Goal: Find specific page/section: Locate a particular part of the current website

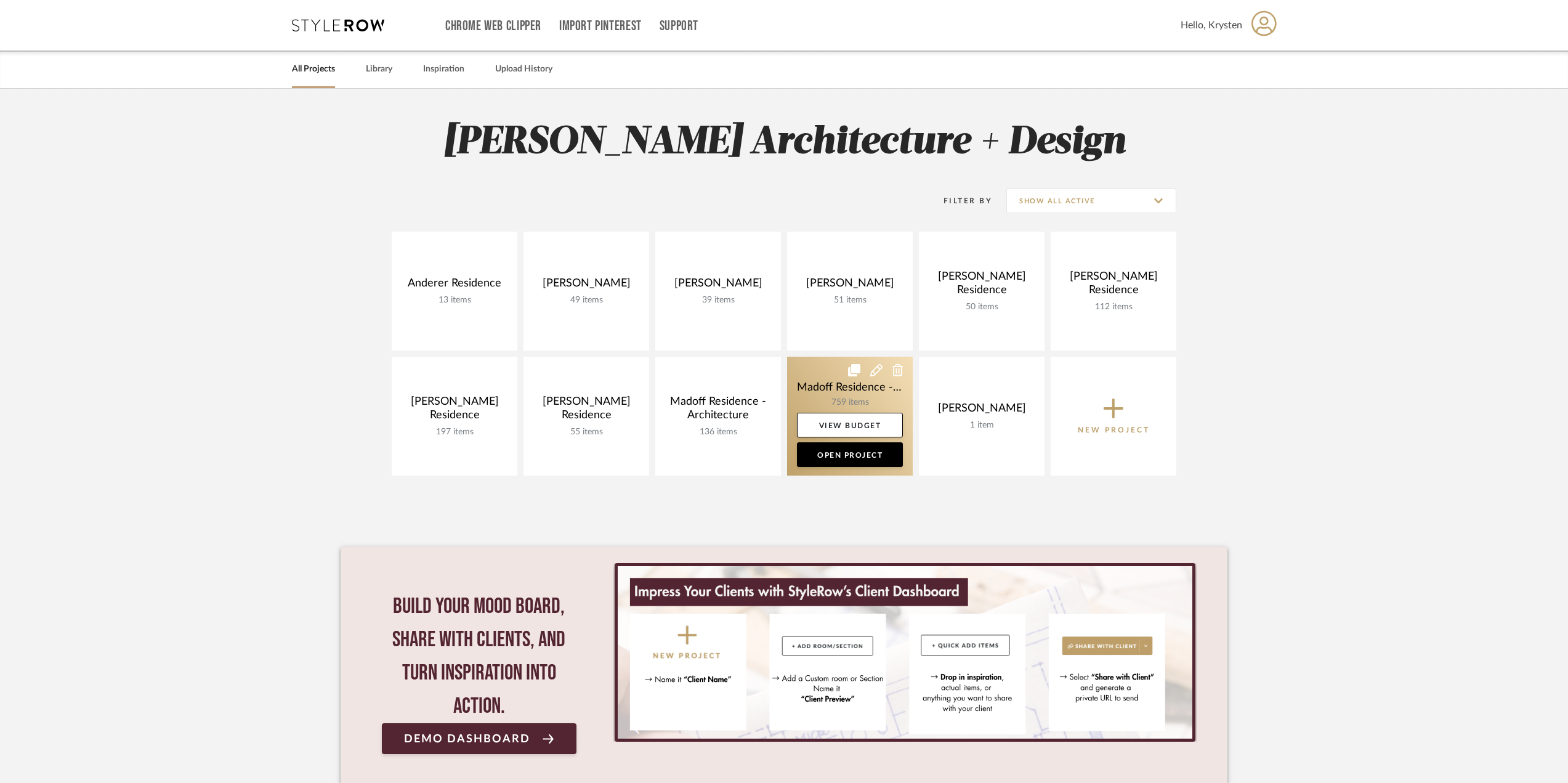
click at [810, 367] on link at bounding box center [849, 416] width 126 height 119
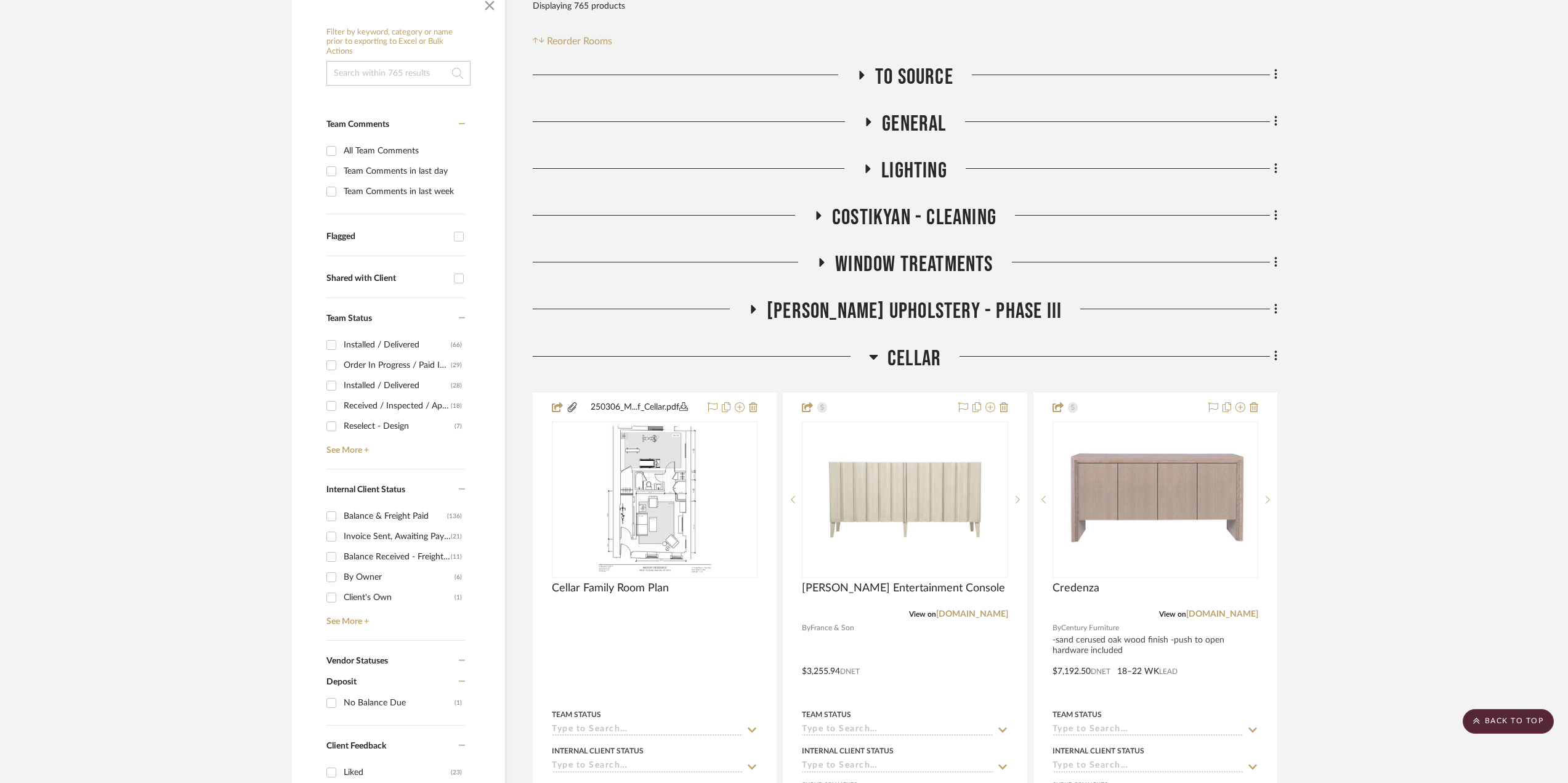
scroll to position [369, 0]
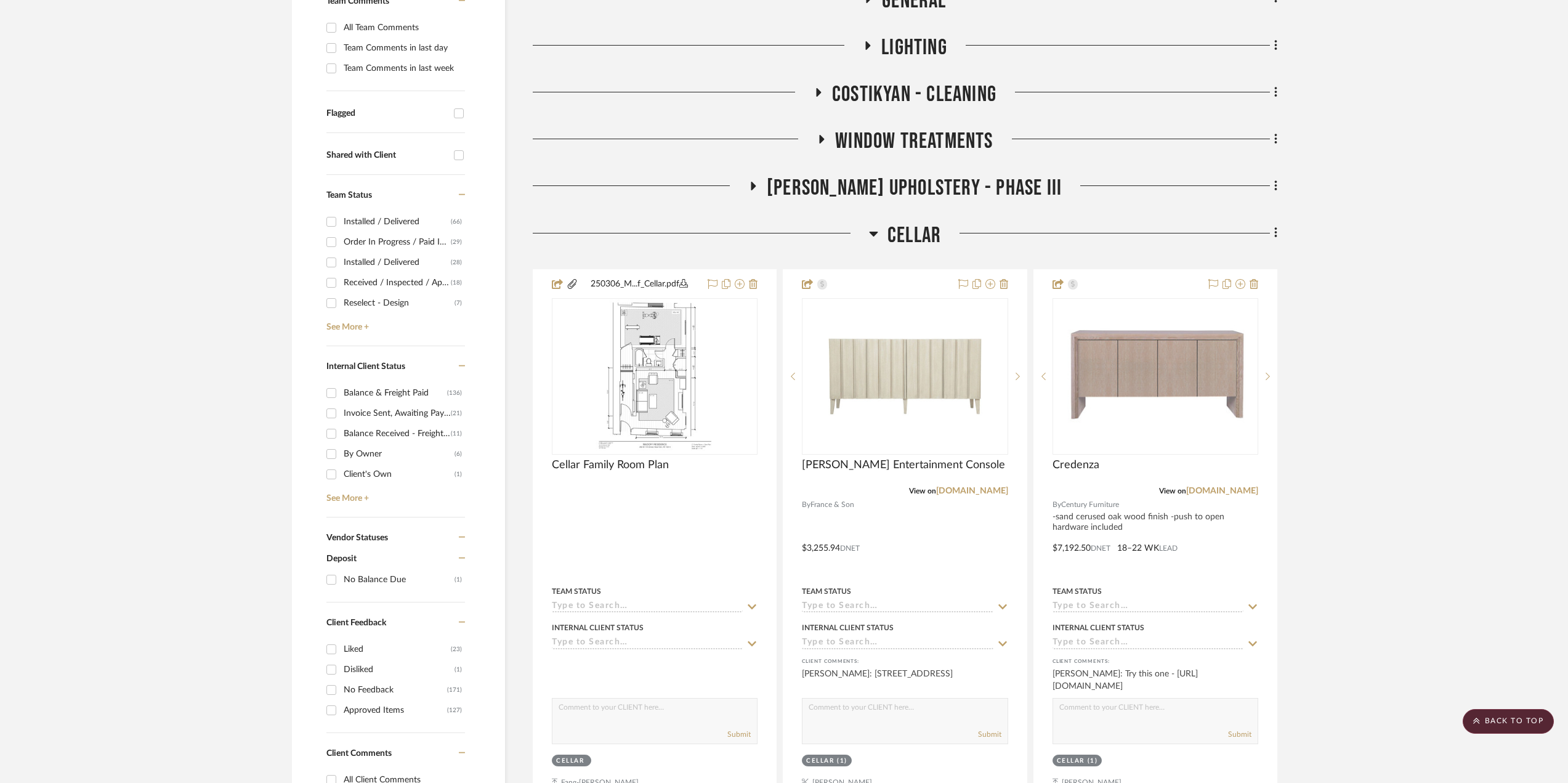
click at [926, 227] on span "Cellar" at bounding box center [914, 235] width 53 height 26
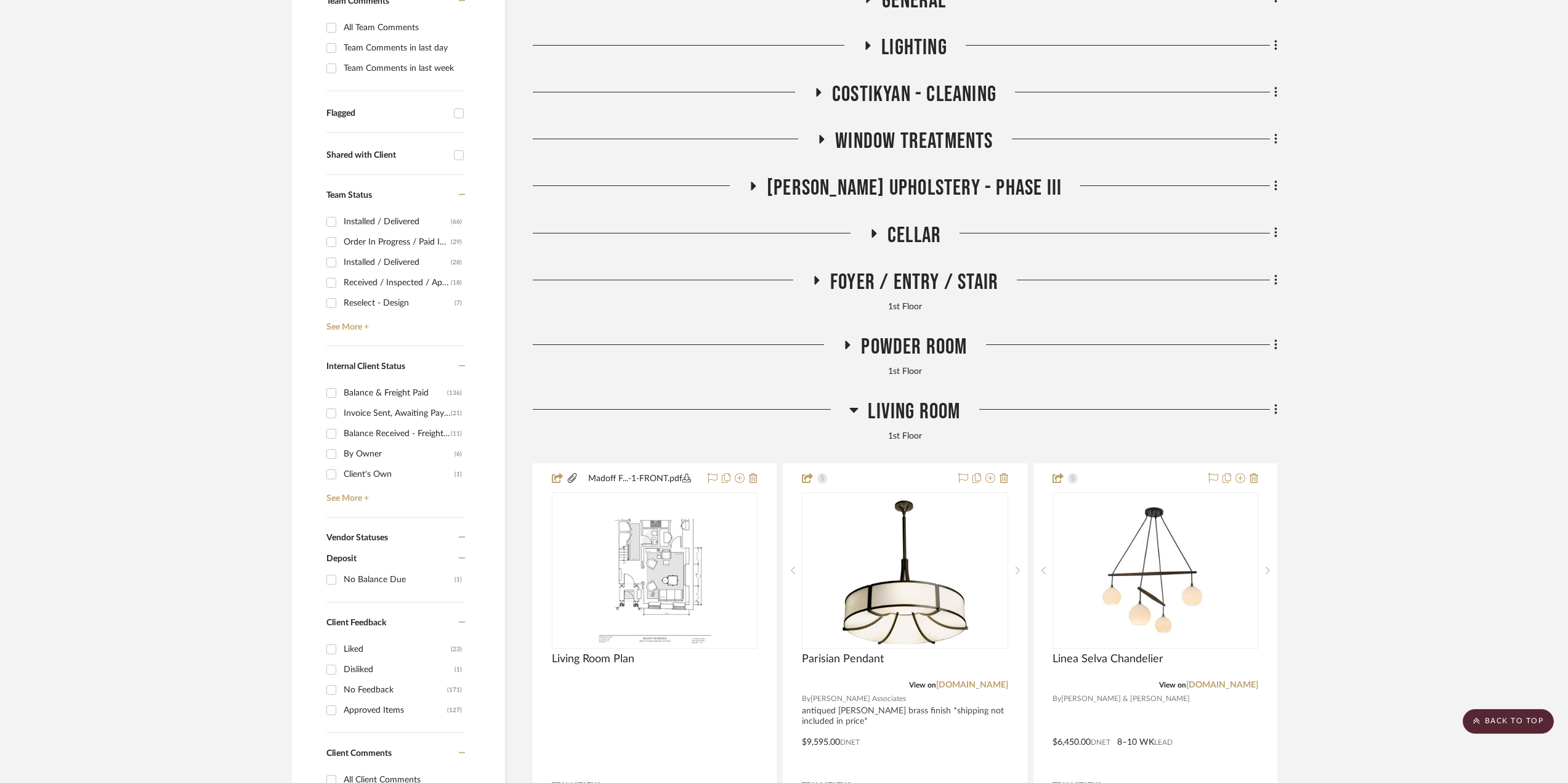
click at [922, 271] on span "Foyer / Entry / Stair" at bounding box center [914, 282] width 168 height 26
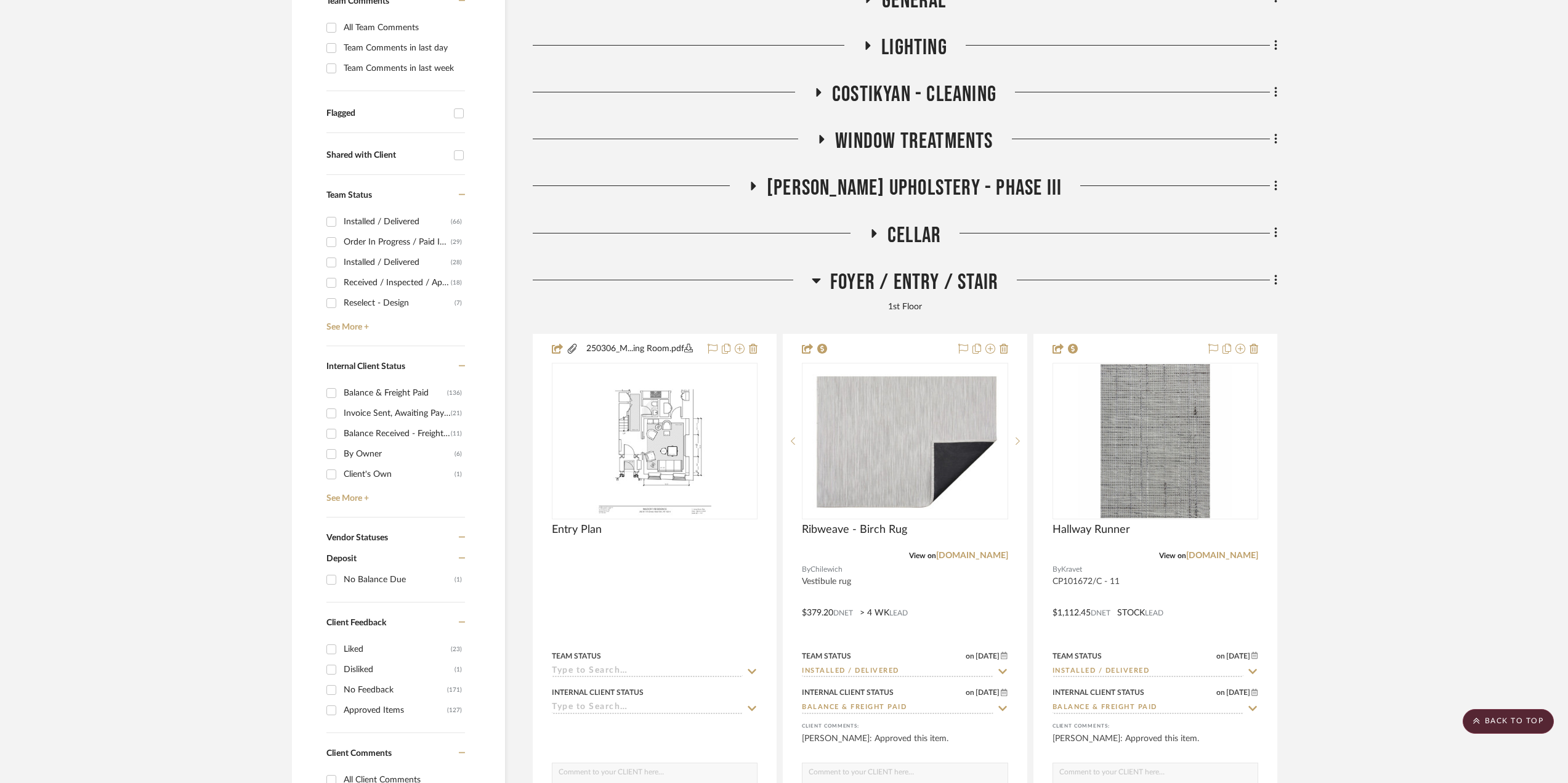
click at [922, 271] on span "Foyer / Entry / Stair" at bounding box center [914, 282] width 168 height 26
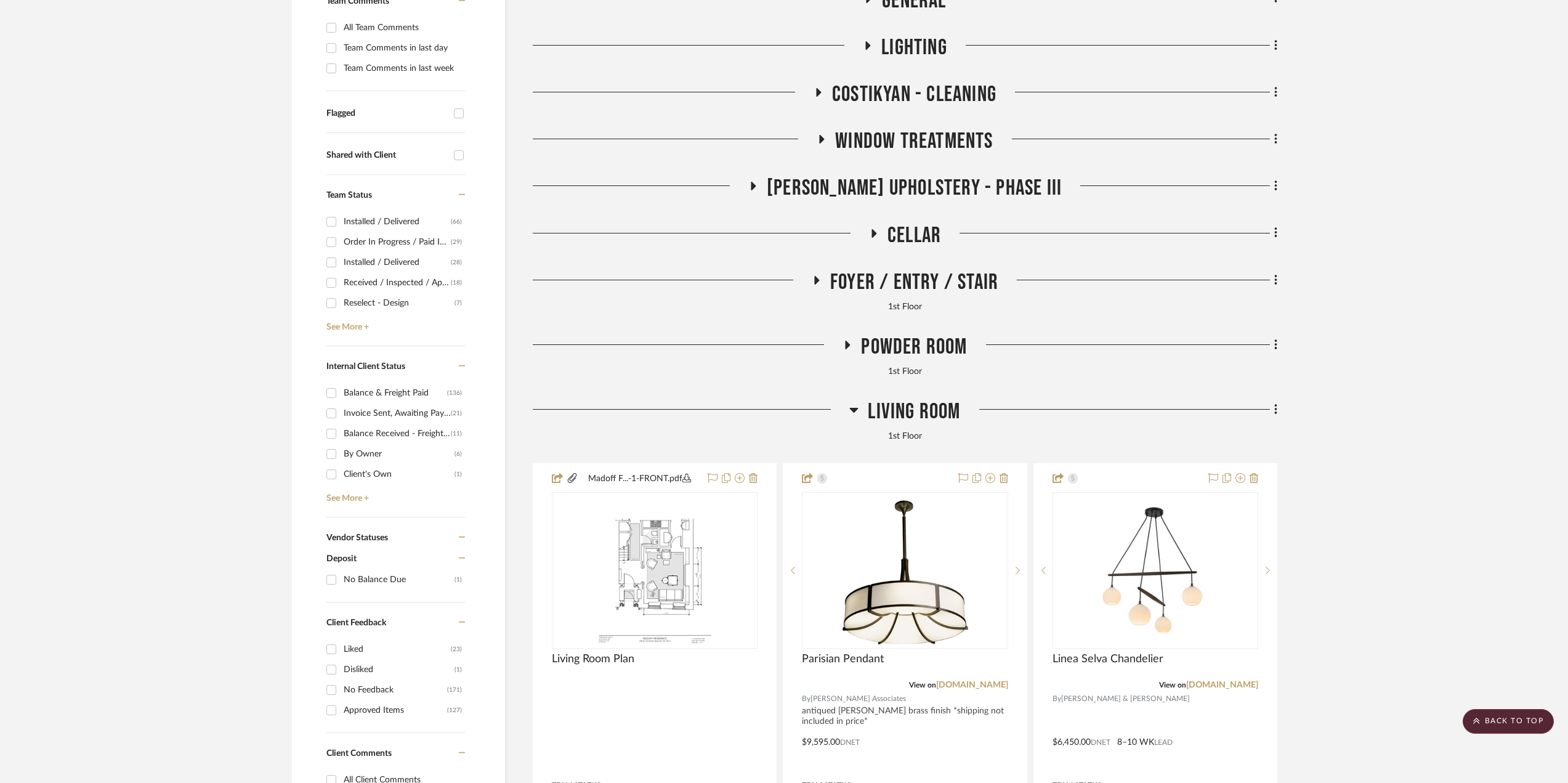
click at [922, 234] on span "Cellar" at bounding box center [914, 235] width 53 height 26
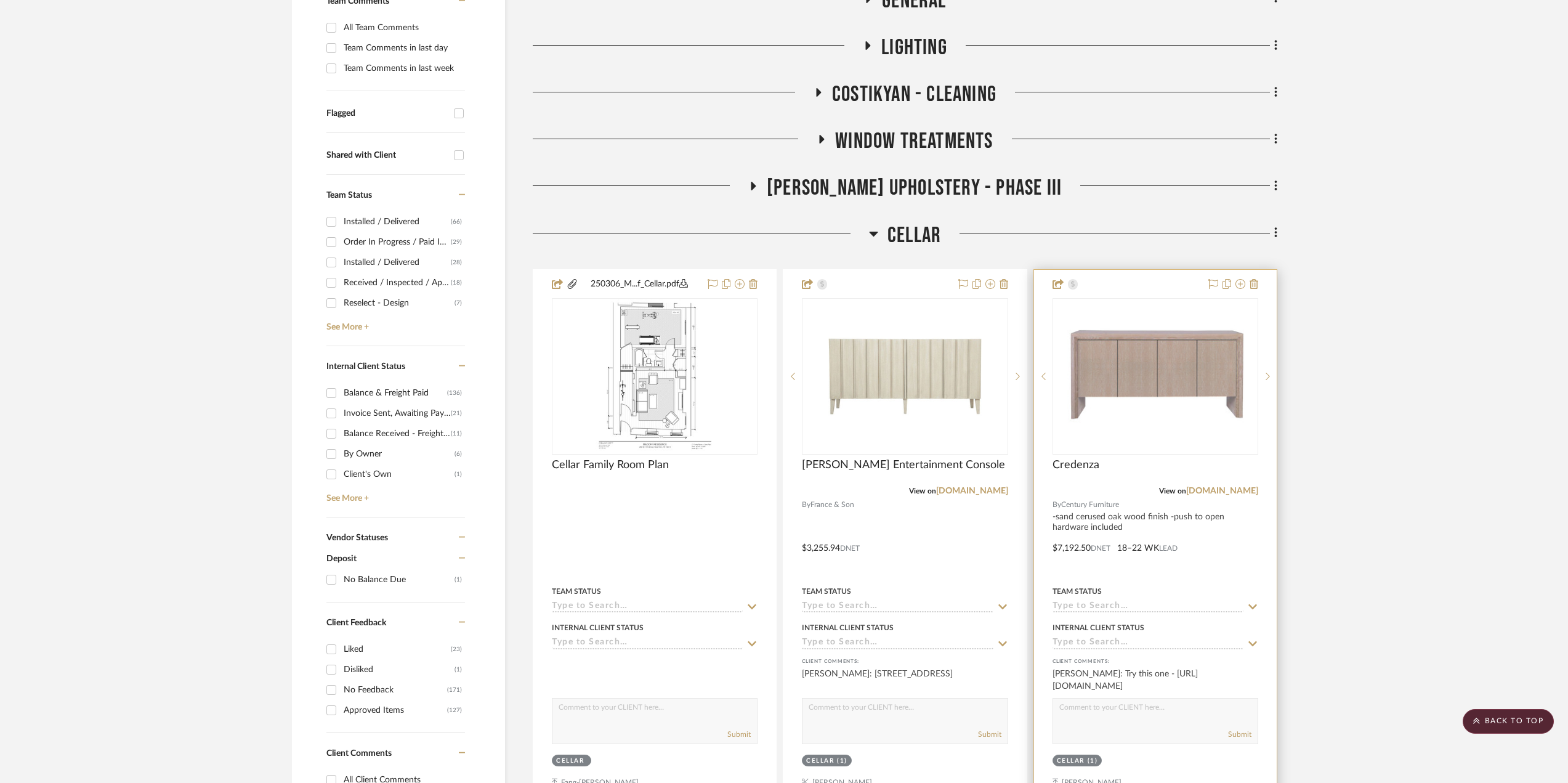
click at [1237, 564] on div at bounding box center [1155, 539] width 243 height 539
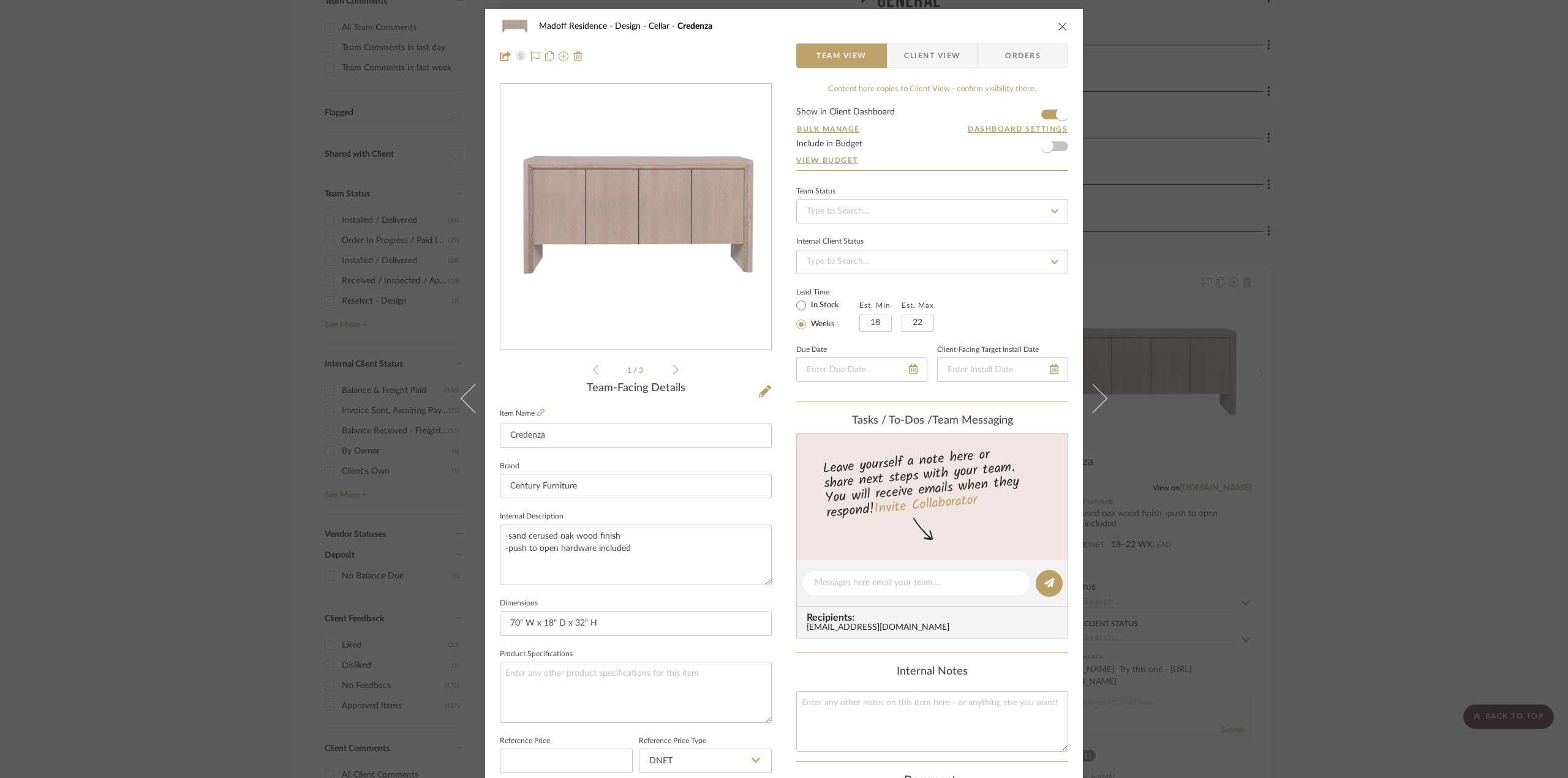
click at [1373, 466] on div "Madoff Residence - Design Cellar Credenza Team View Client View Orders 1 / 3 Te…" at bounding box center [784, 389] width 1568 height 778
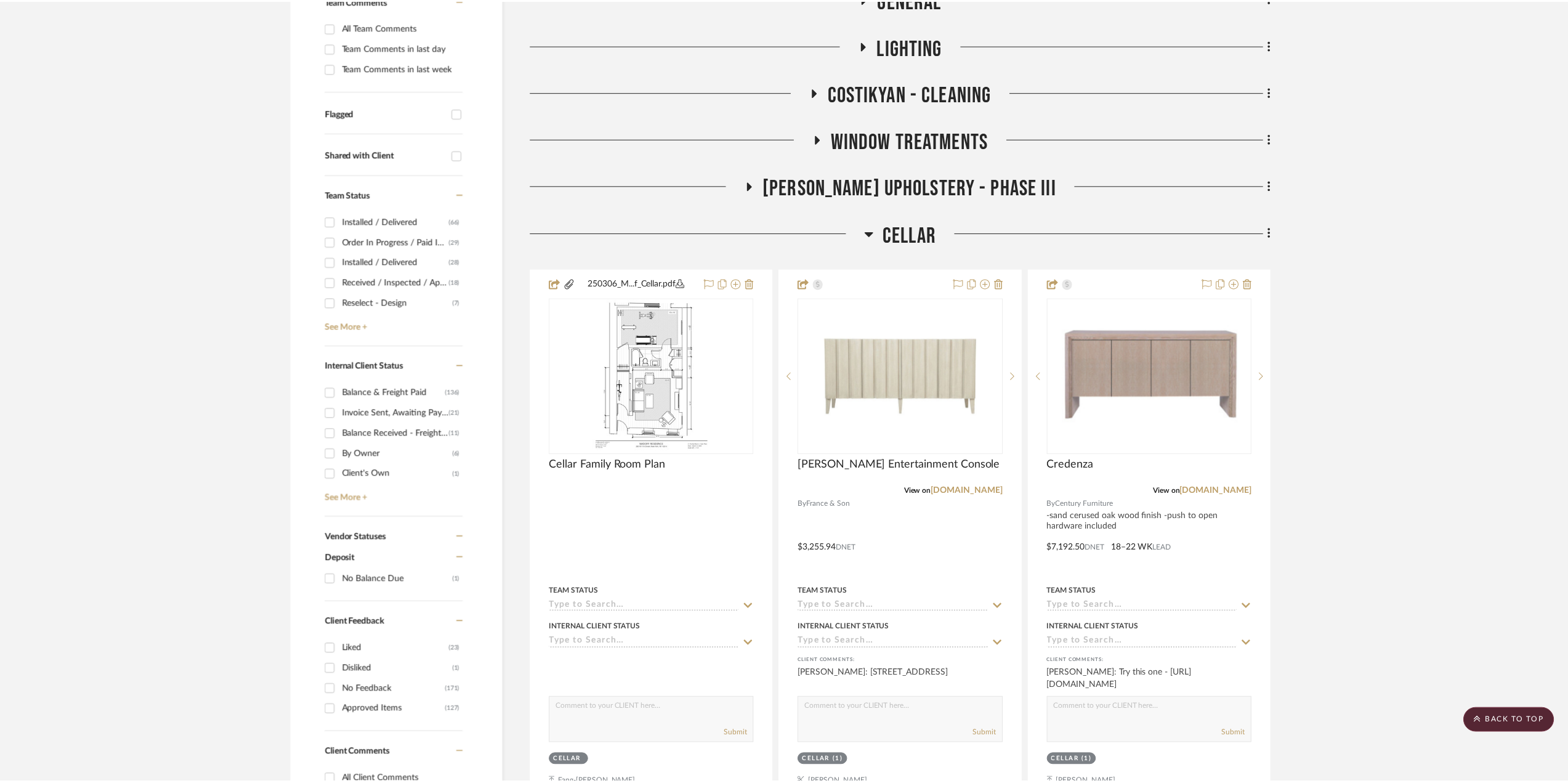
scroll to position [369, 0]
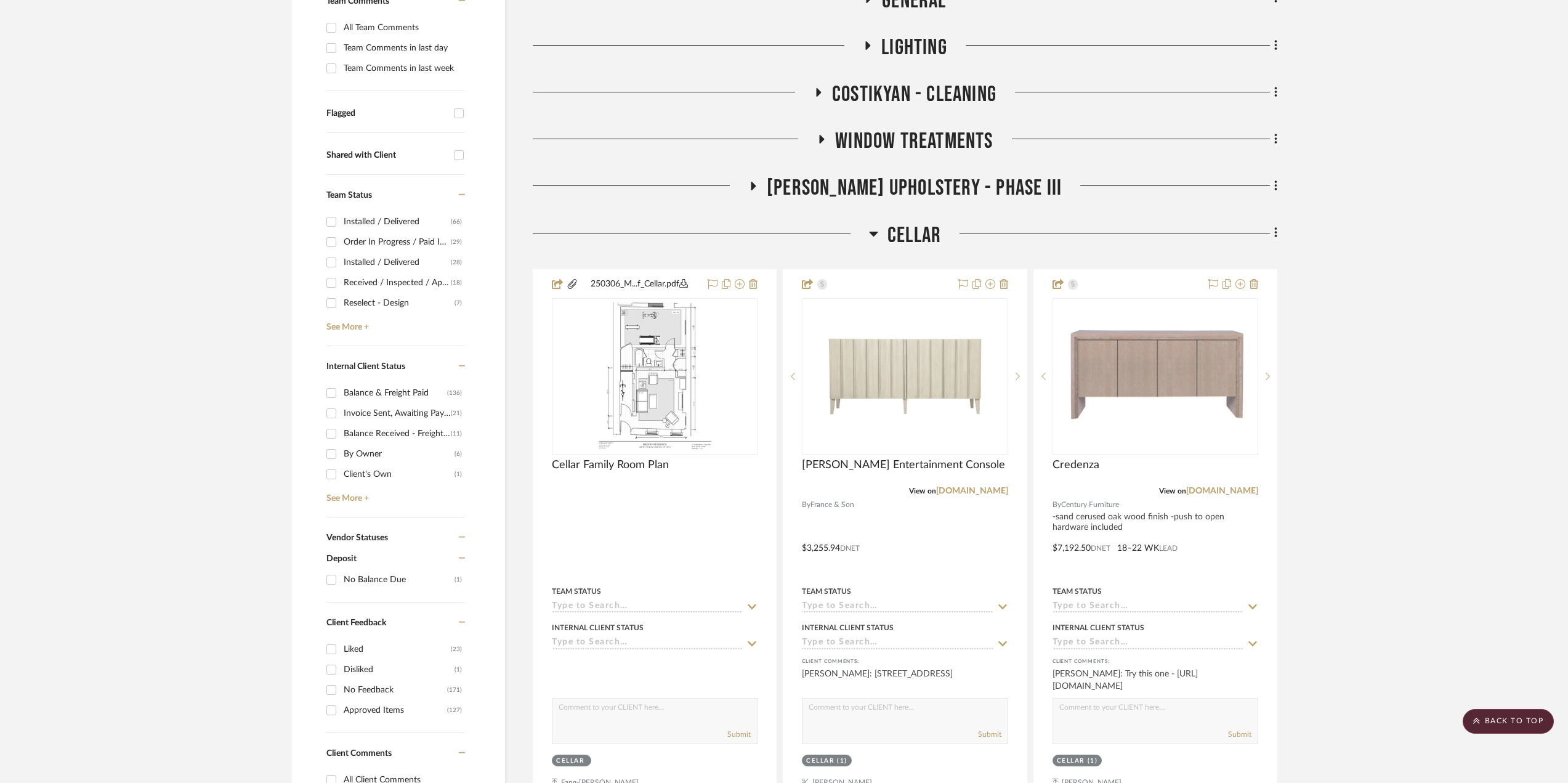
click at [919, 226] on span "Cellar" at bounding box center [914, 235] width 53 height 26
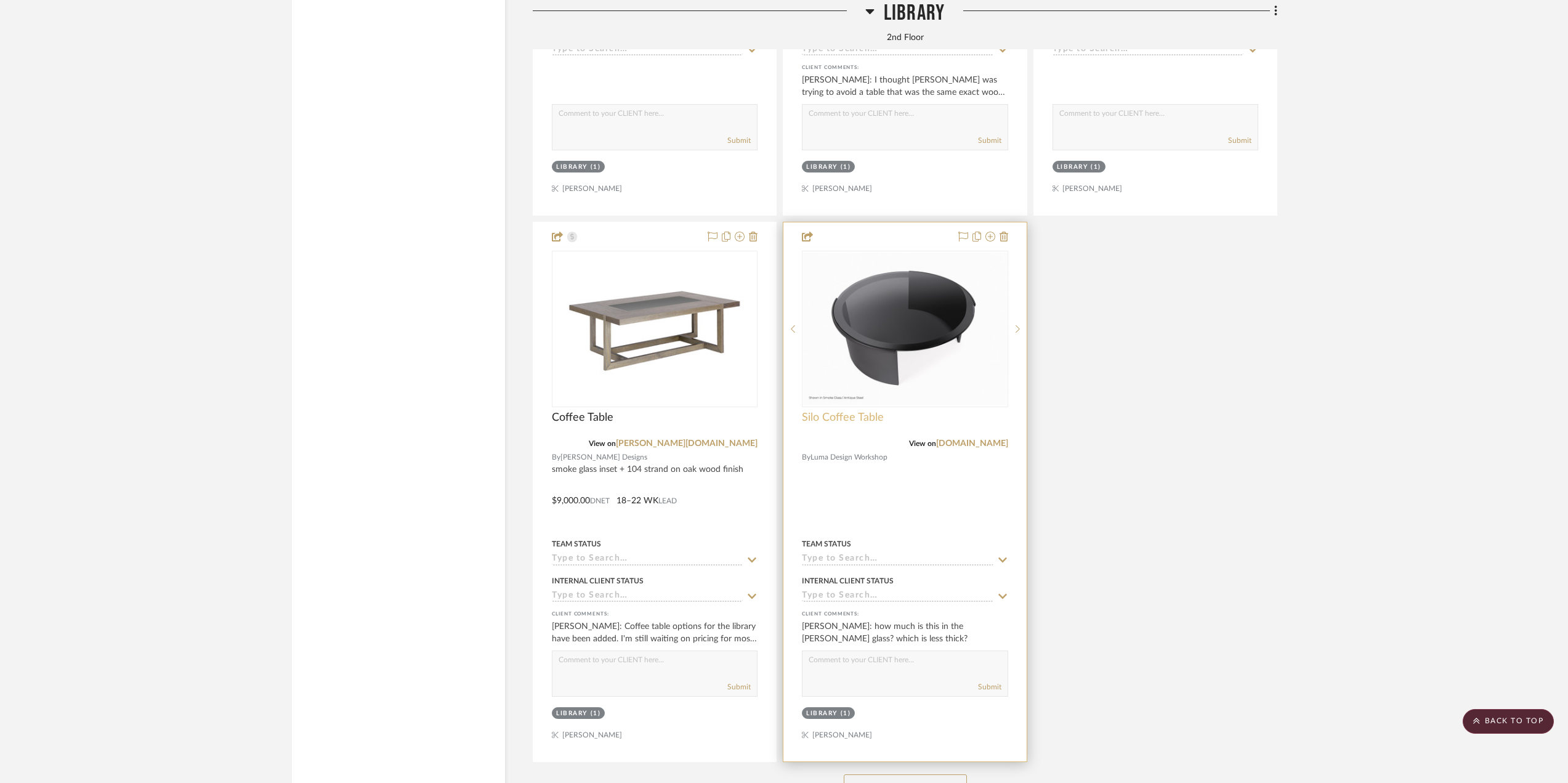
scroll to position [3820, 0]
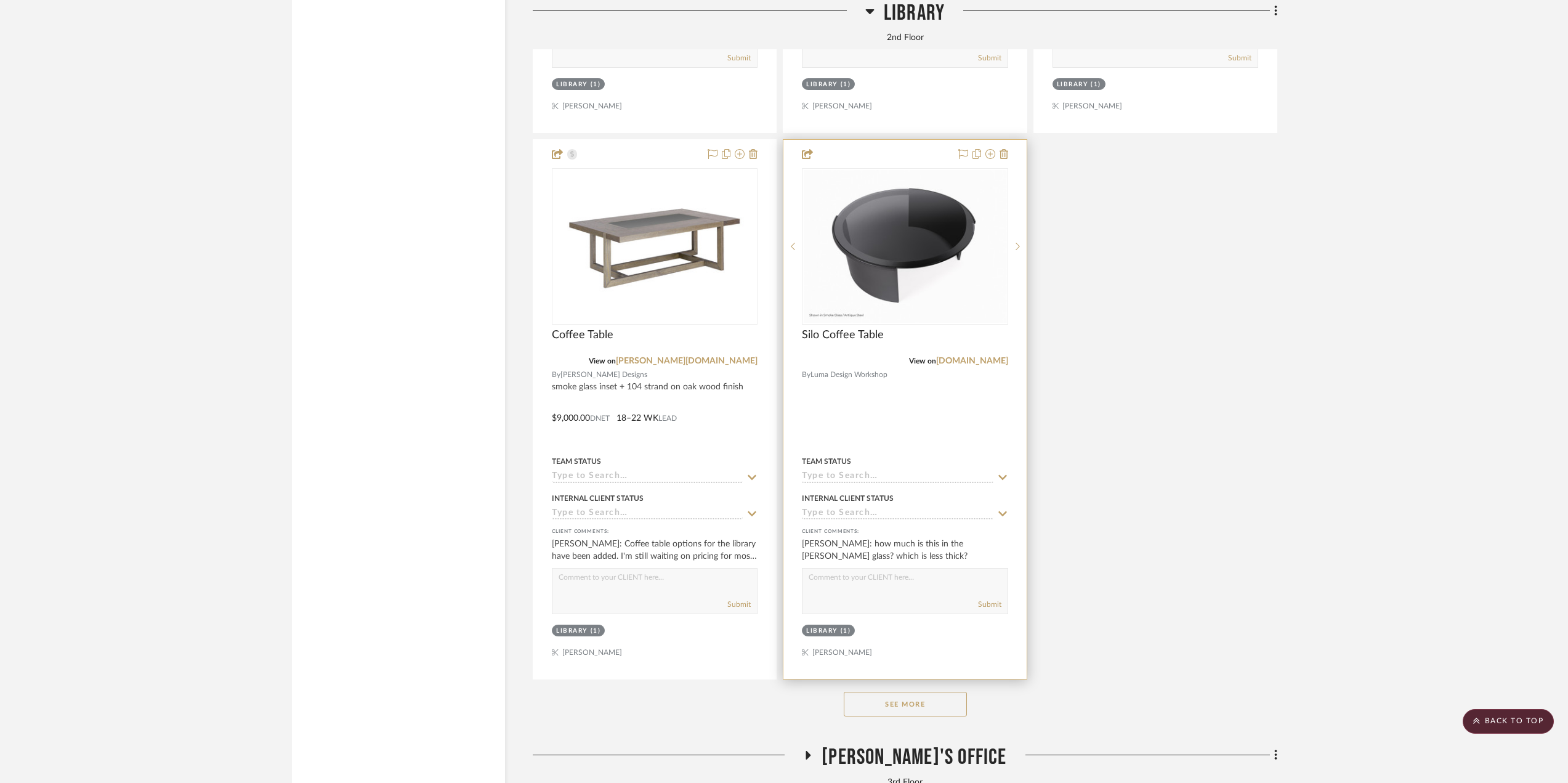
click at [893, 197] on img "0" at bounding box center [905, 246] width 203 height 153
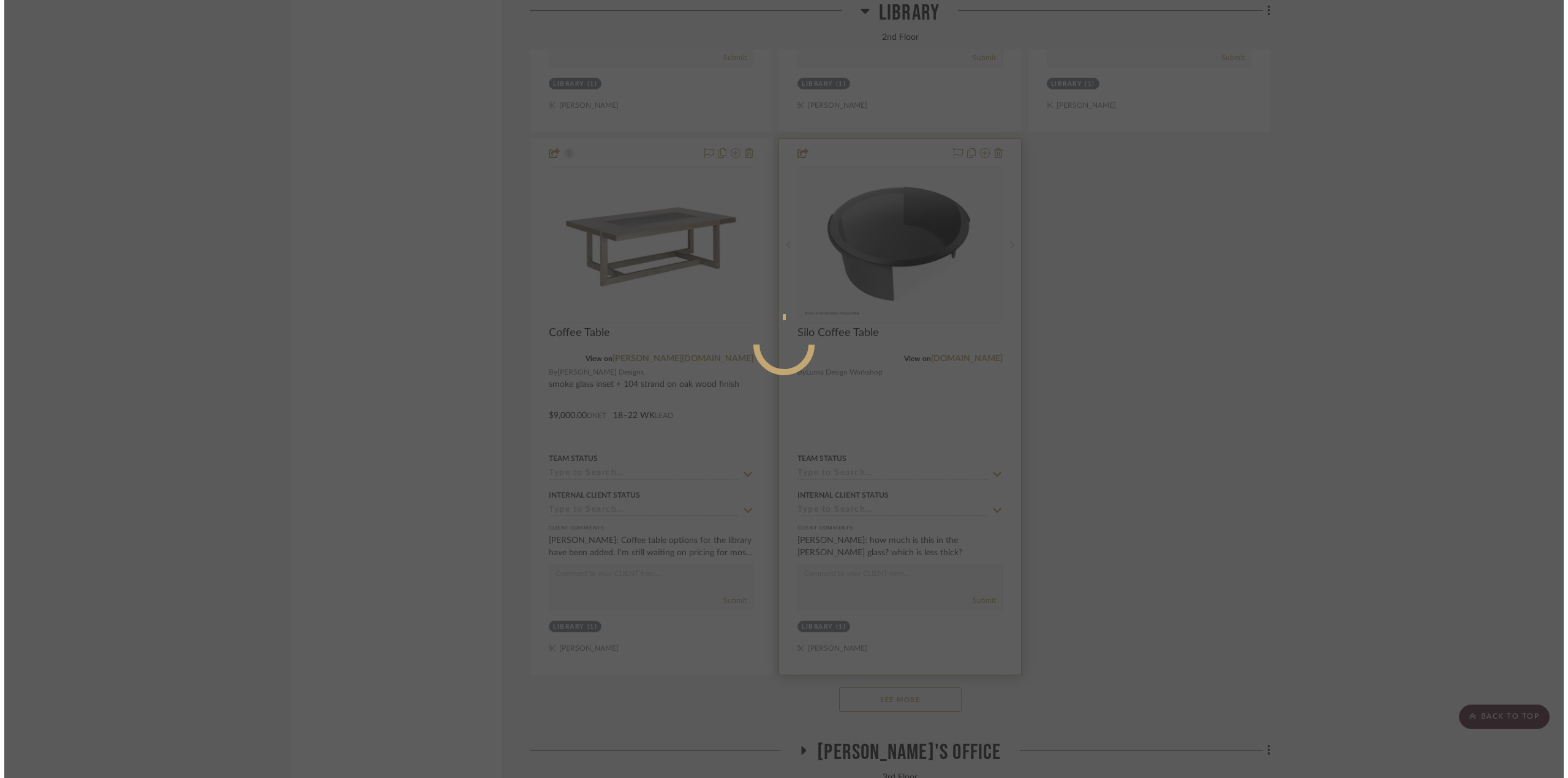
scroll to position [0, 0]
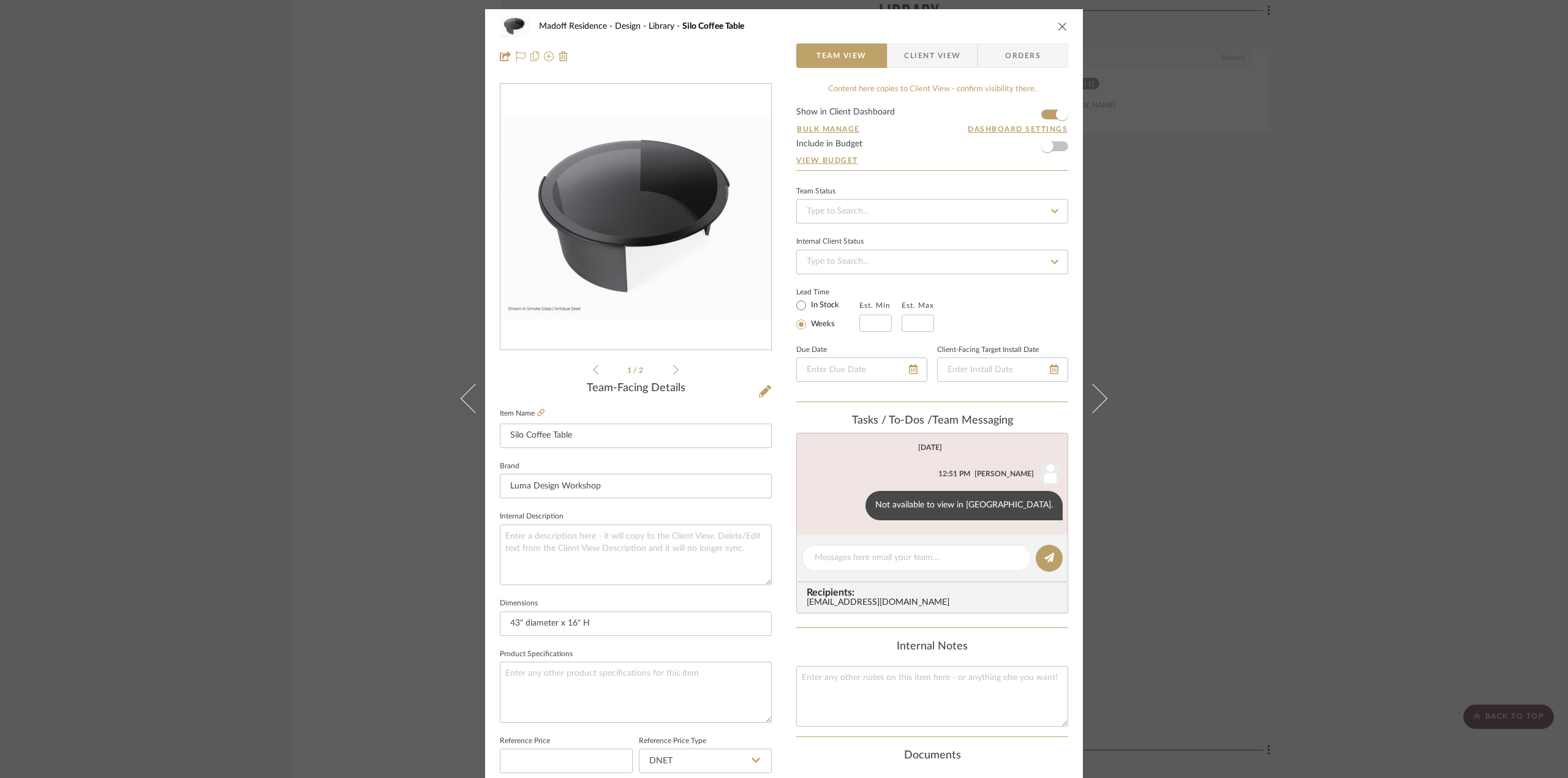
click at [616, 180] on img "0" at bounding box center [636, 217] width 271 height 203
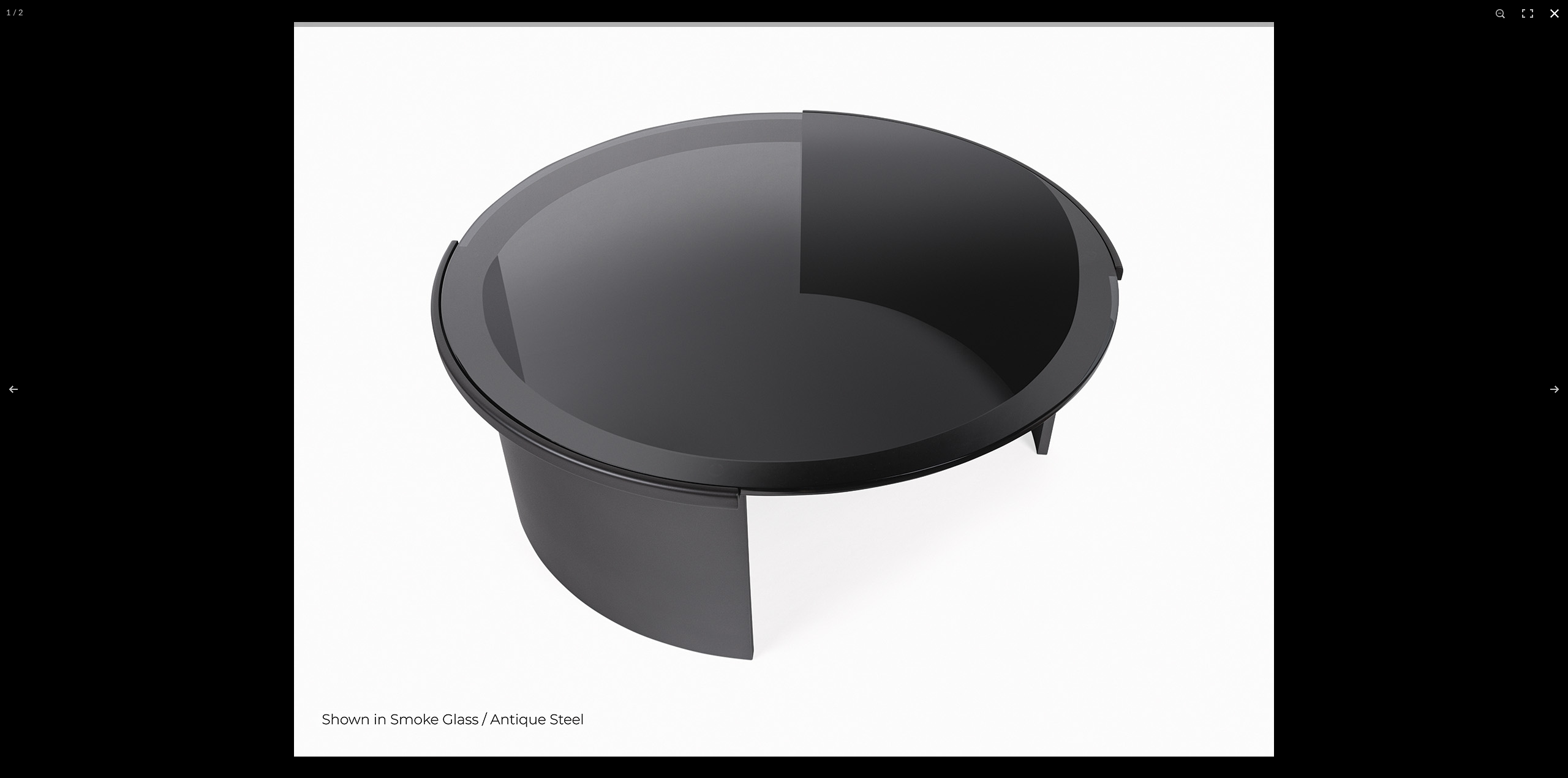
click at [179, 299] on div at bounding box center [784, 389] width 1568 height 778
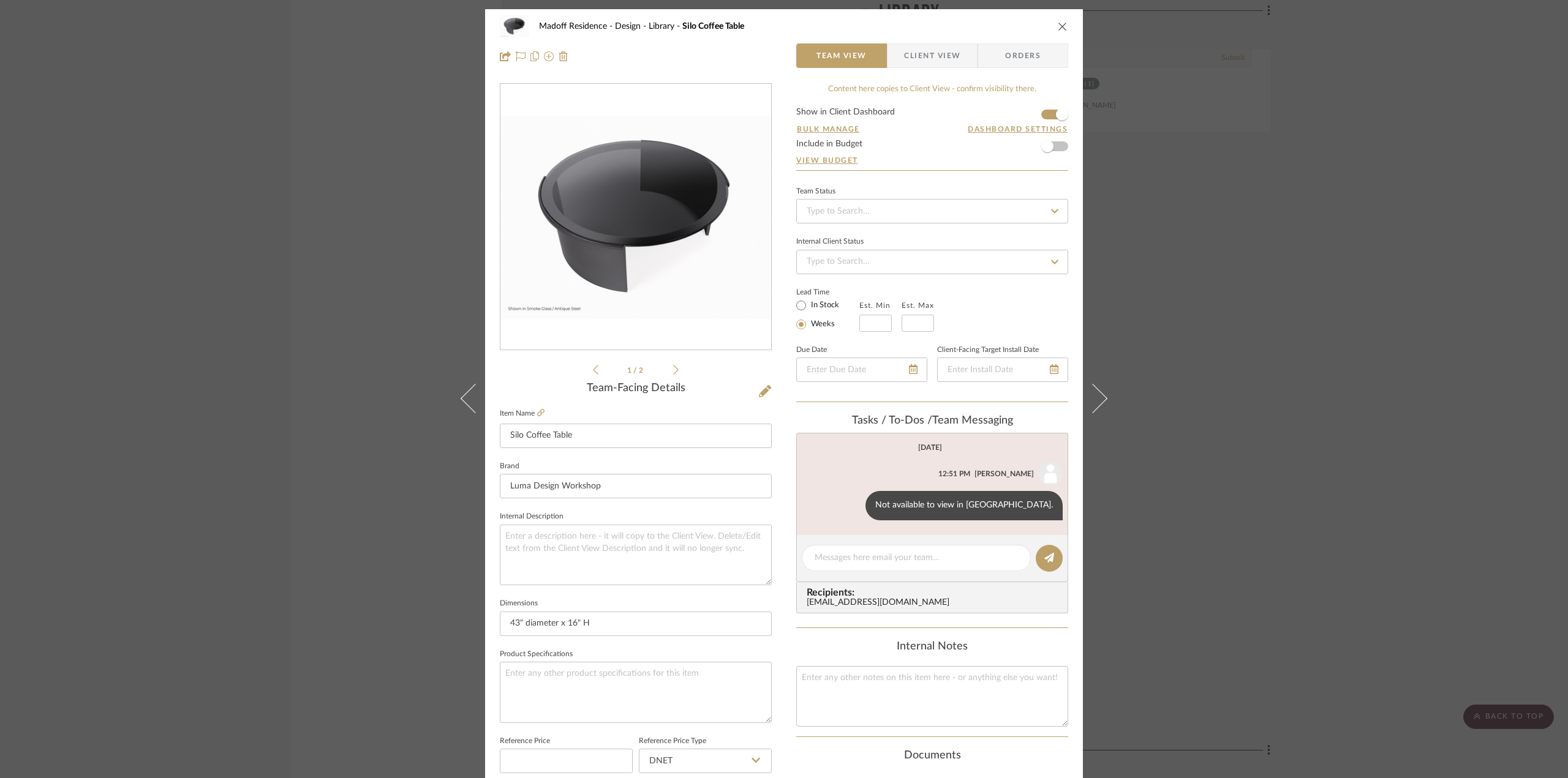
click at [673, 369] on icon at bounding box center [676, 370] width 6 height 11
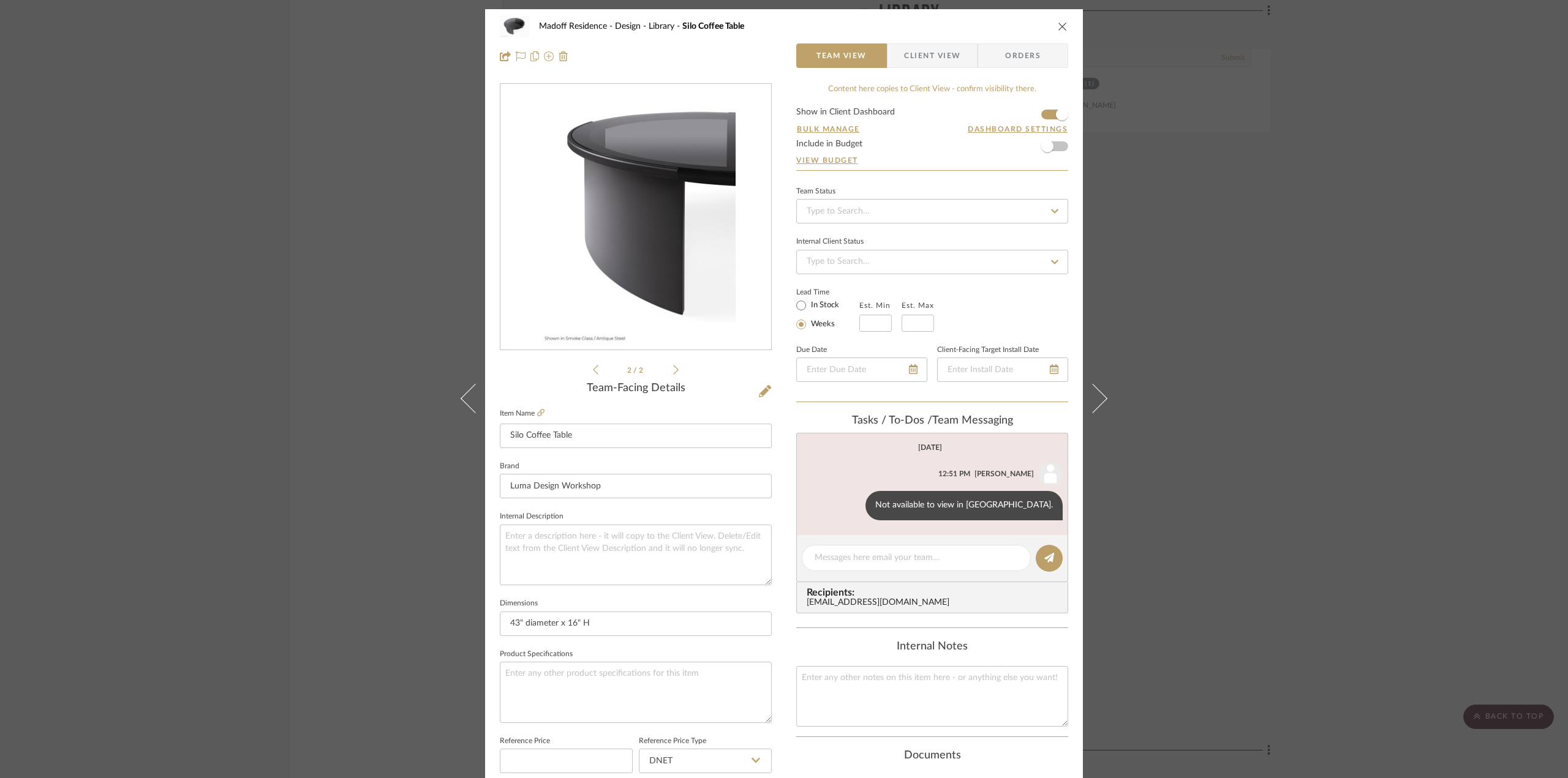
click at [673, 368] on icon at bounding box center [676, 370] width 6 height 10
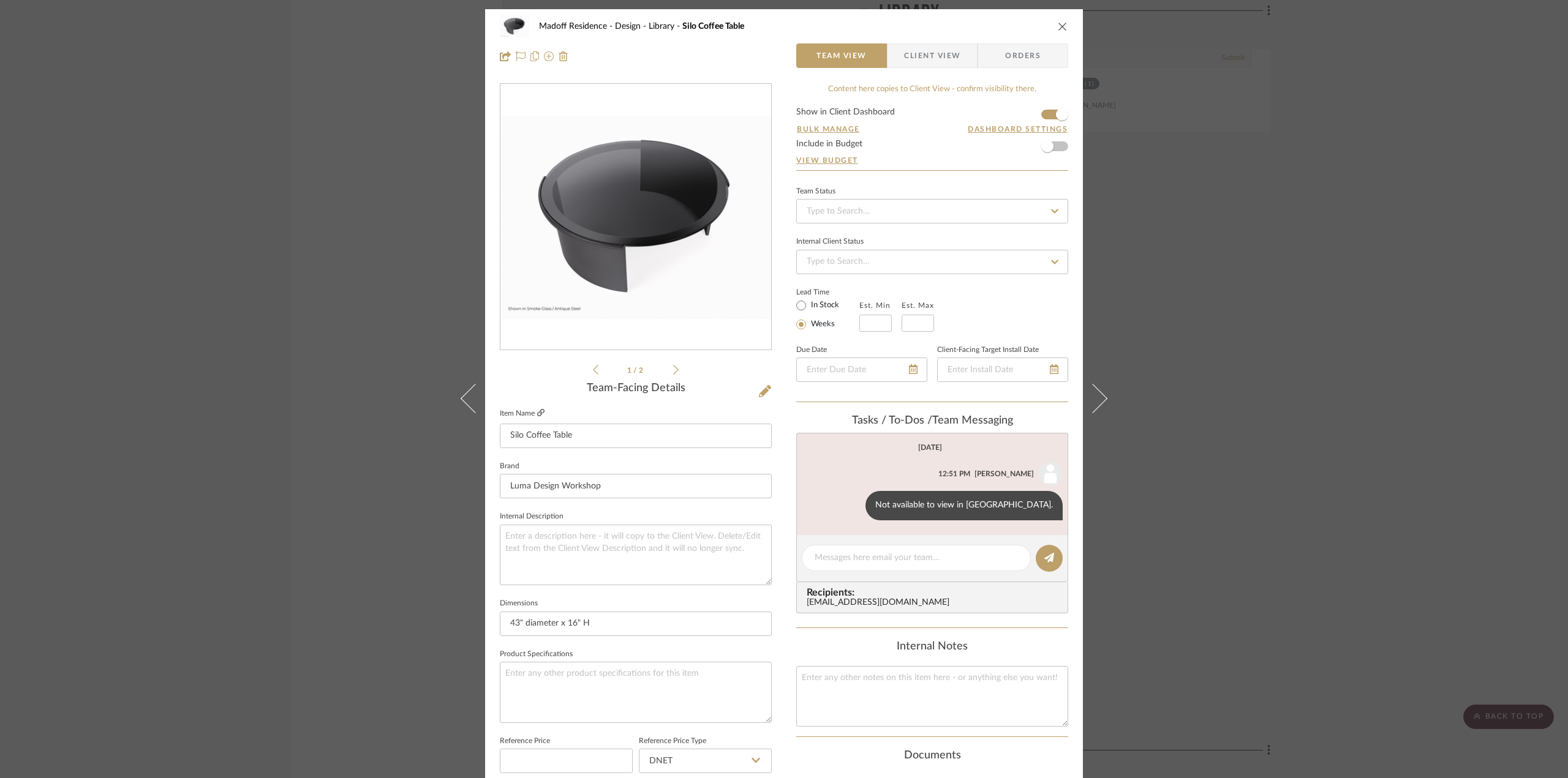
click at [538, 412] on icon at bounding box center [541, 412] width 7 height 7
click at [593, 369] on icon at bounding box center [596, 370] width 6 height 11
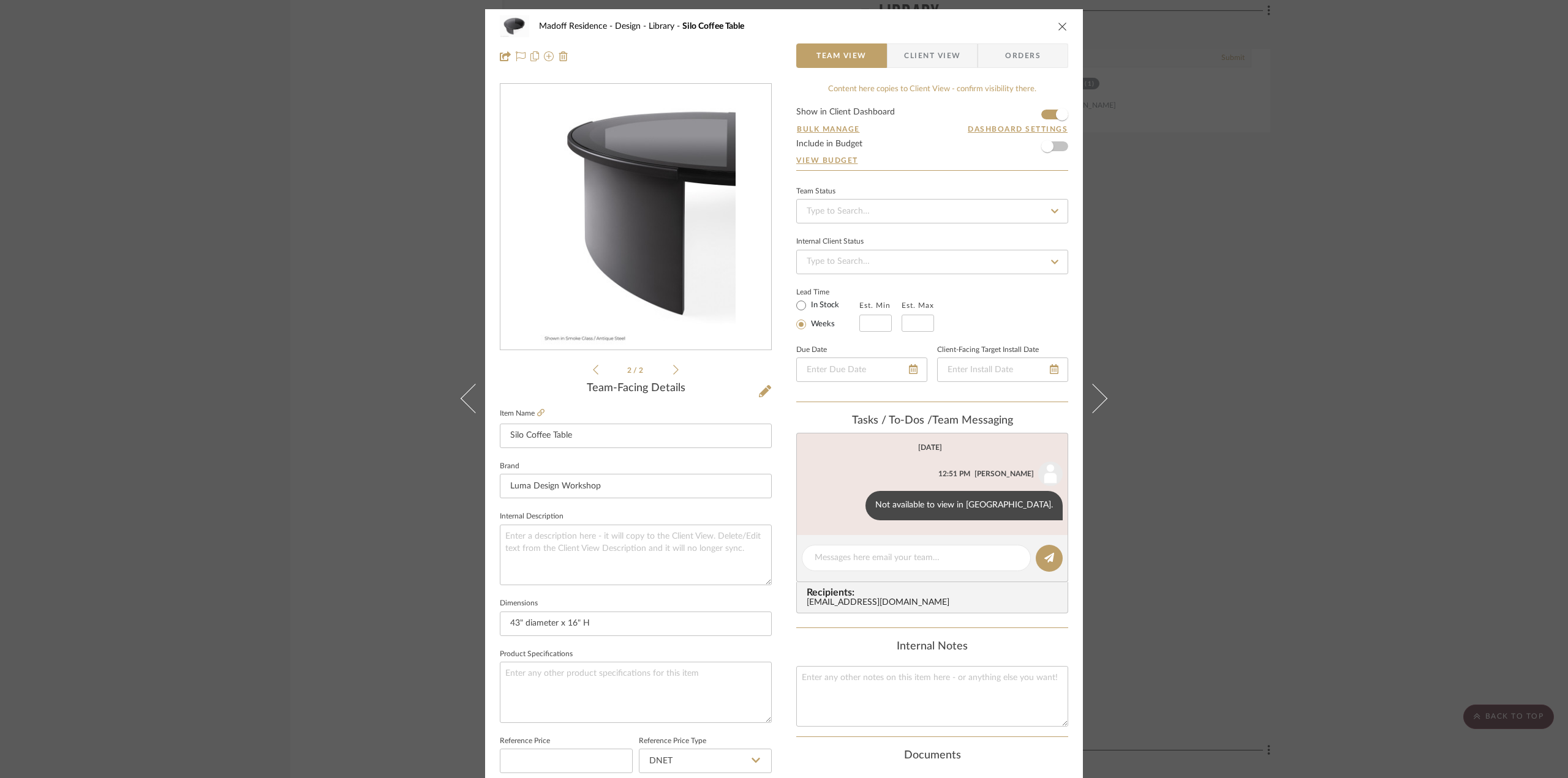
click at [593, 371] on icon at bounding box center [596, 370] width 6 height 11
